Goal: Transaction & Acquisition: Purchase product/service

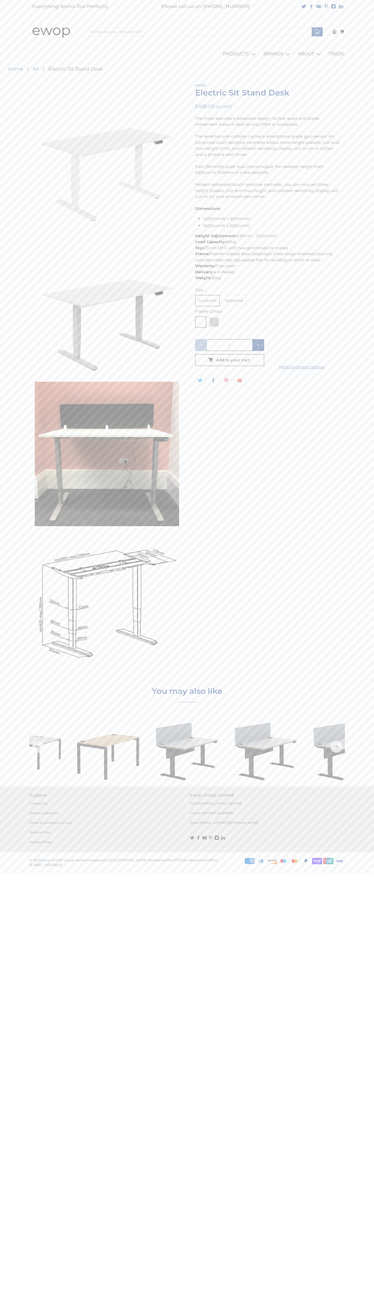
click at [39, 803] on link "Contact Us" at bounding box center [38, 803] width 18 height 4
click at [230, 360] on icon "button" at bounding box center [229, 360] width 9 height 9
click at [295, 861] on icon at bounding box center [295, 860] width 2 height 3
click at [288, 143] on button "Checkout Securely" at bounding box center [288, 142] width 104 height 9
click at [342, 32] on icon at bounding box center [342, 31] width 4 height 3
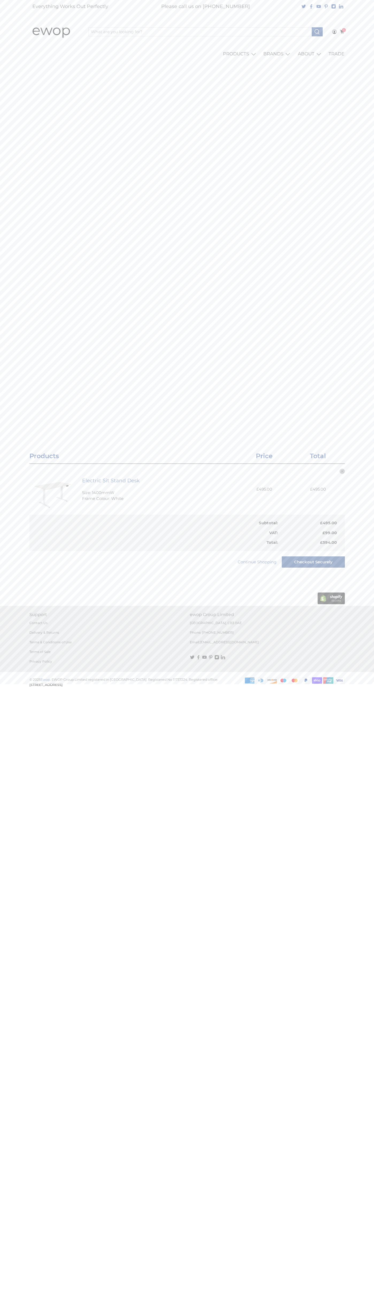
click at [342, 471] on polygon "close" at bounding box center [342, 471] width 2 height 2
